Goal: Information Seeking & Learning: Learn about a topic

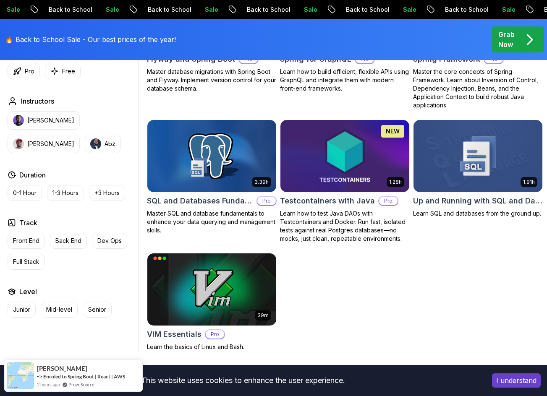
scroll to position [2141, 0]
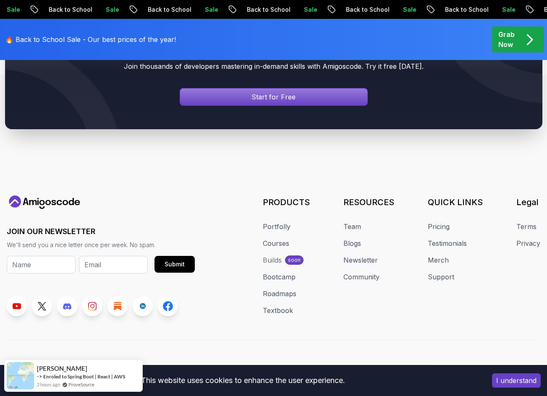
scroll to position [2518, 0]
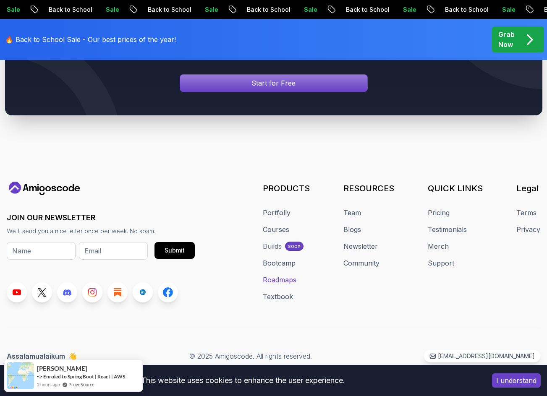
click at [290, 277] on link "Roadmaps" at bounding box center [280, 280] width 34 height 10
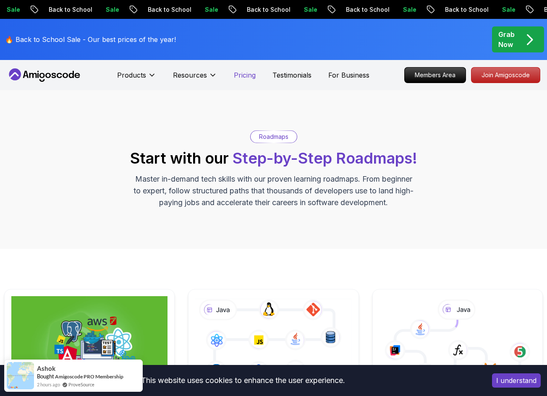
click at [241, 70] on p "Pricing" at bounding box center [245, 75] width 22 height 10
drag, startPoint x: 246, startPoint y: 154, endPoint x: 251, endPoint y: 154, distance: 4.6
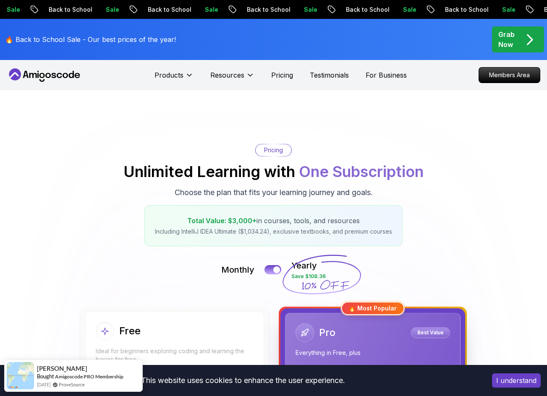
click at [60, 69] on icon at bounding box center [45, 74] width 76 height 13
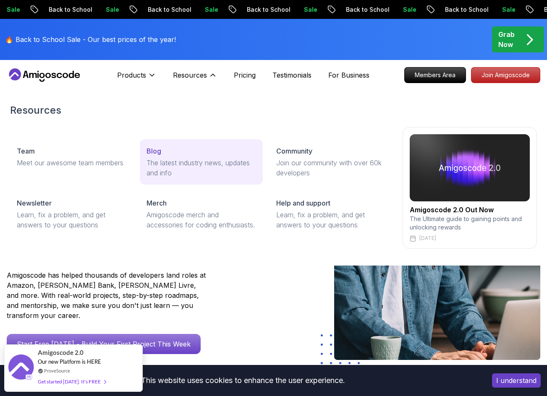
click at [204, 172] on p "The latest industry news, updates and info" at bounding box center [202, 168] width 110 height 20
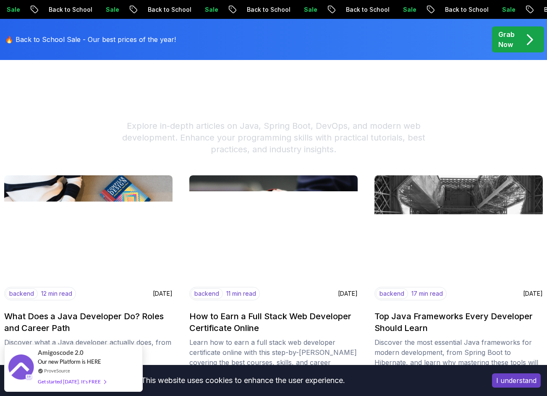
scroll to position [42, 0]
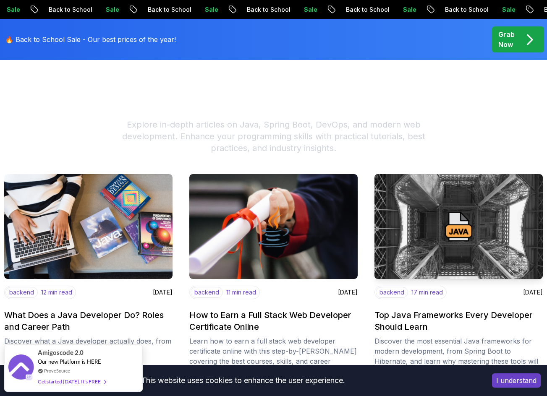
click at [431, 237] on img at bounding box center [458, 227] width 177 height 110
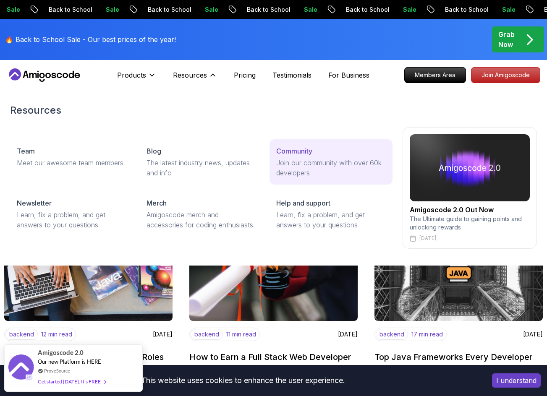
click at [285, 158] on p "Join our community with over 60k developers" at bounding box center [331, 168] width 110 height 20
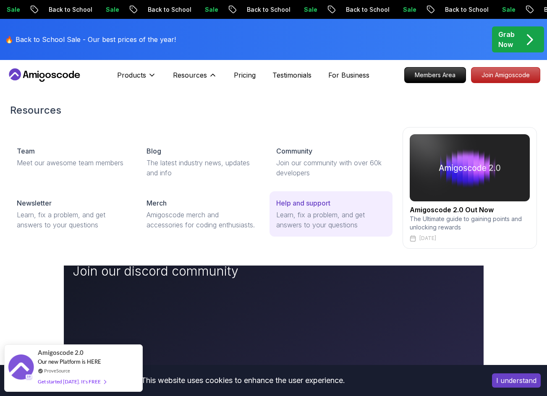
click at [299, 203] on link "Help and support Learn, fix a problem, and get answers to your questions" at bounding box center [331, 213] width 123 height 45
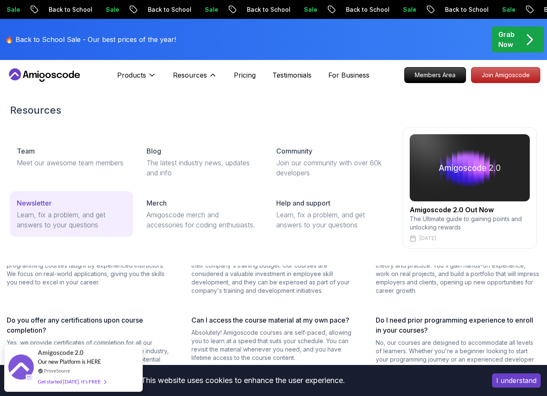
click at [78, 220] on p "Learn, fix a problem, and get answers to your questions" at bounding box center [72, 220] width 110 height 20
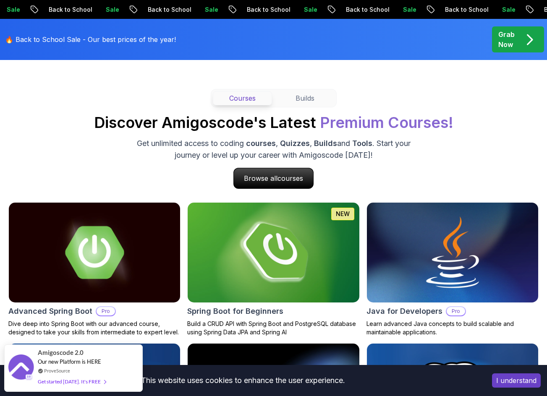
scroll to position [277, 0]
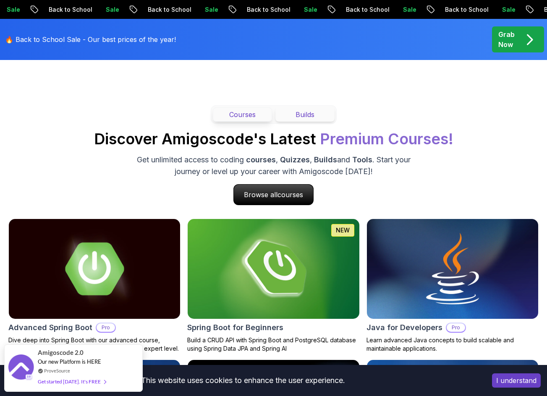
click at [306, 115] on button "Builds" at bounding box center [304, 114] width 59 height 14
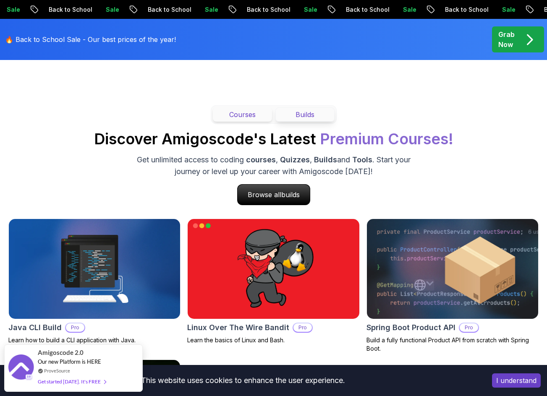
click at [250, 113] on button "Courses" at bounding box center [242, 114] width 59 height 14
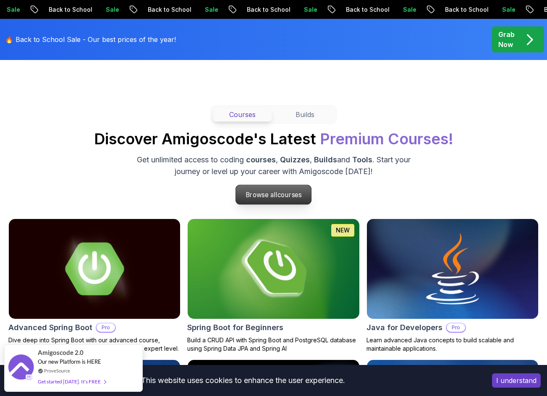
click at [286, 190] on p "Browse all courses" at bounding box center [274, 194] width 76 height 19
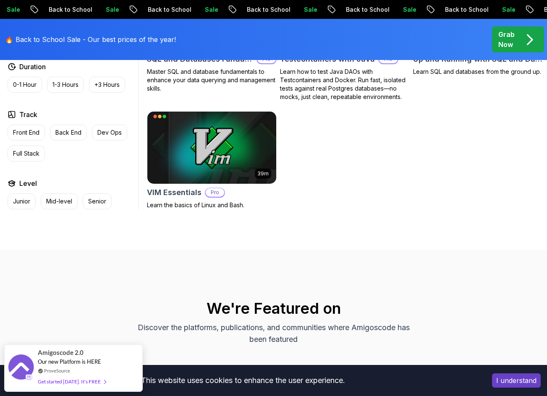
scroll to position [2267, 0]
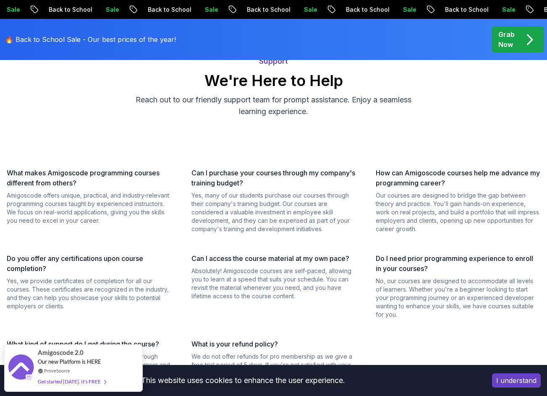
scroll to position [8, 0]
